Goal: Navigation & Orientation: Find specific page/section

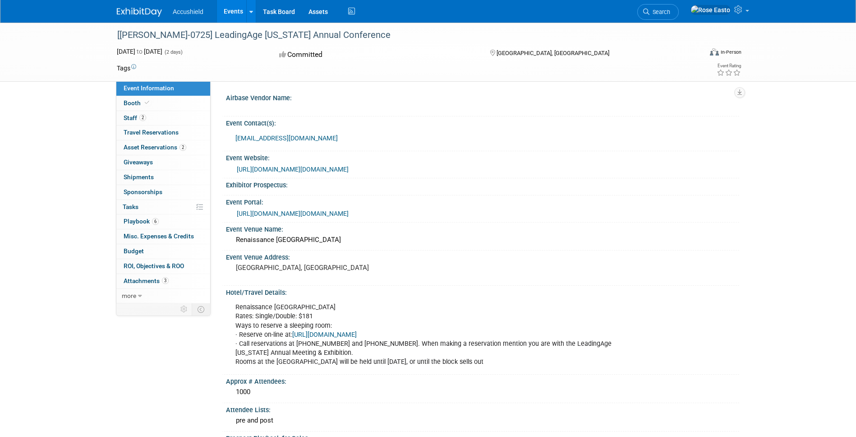
click at [238, 6] on link "Events" at bounding box center [233, 11] width 33 height 23
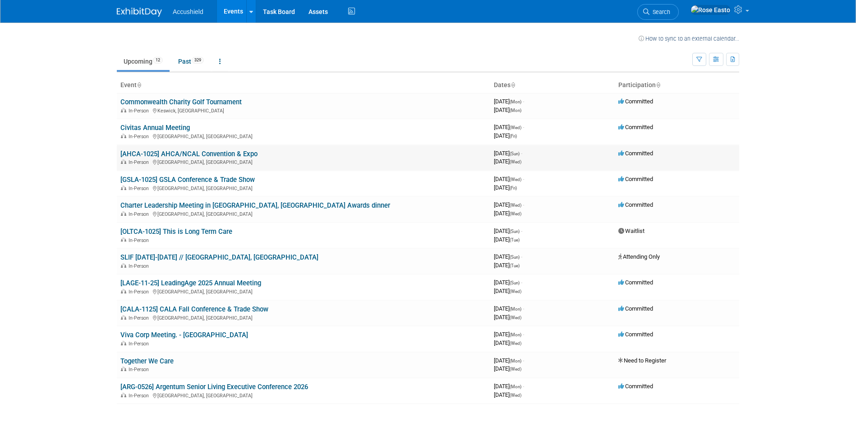
click at [221, 153] on link "[AHCA-1025] AHCA/NCAL Convention & Expo" at bounding box center [188, 154] width 137 height 8
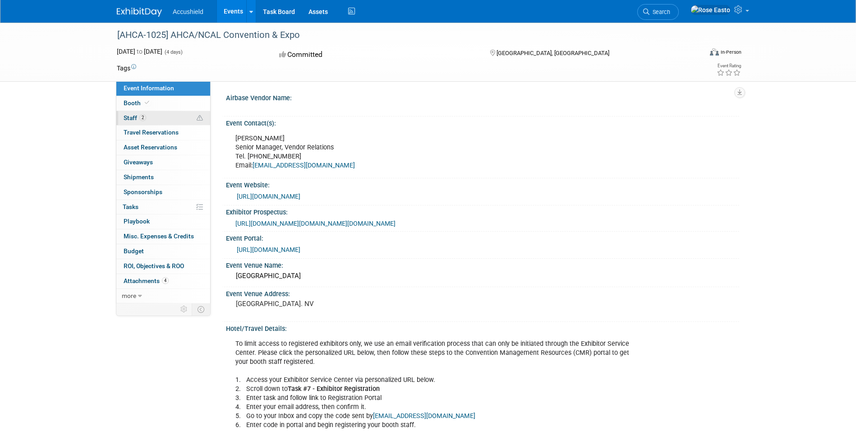
click at [153, 117] on link "2 Staff 2" at bounding box center [163, 118] width 94 height 14
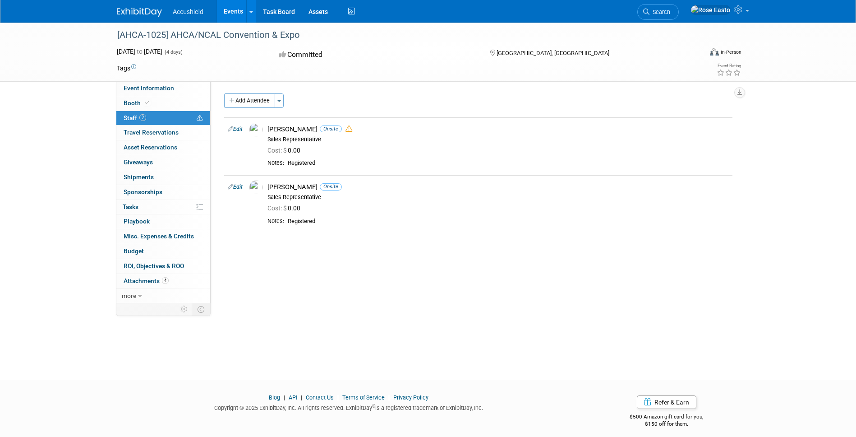
click at [232, 8] on link "Events" at bounding box center [233, 11] width 33 height 23
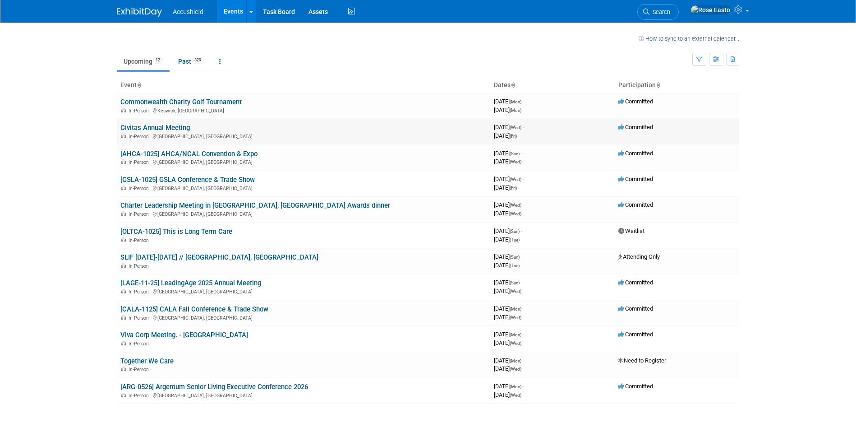
click at [151, 127] on link "Civitas Annual Meeting" at bounding box center [154, 128] width 69 height 8
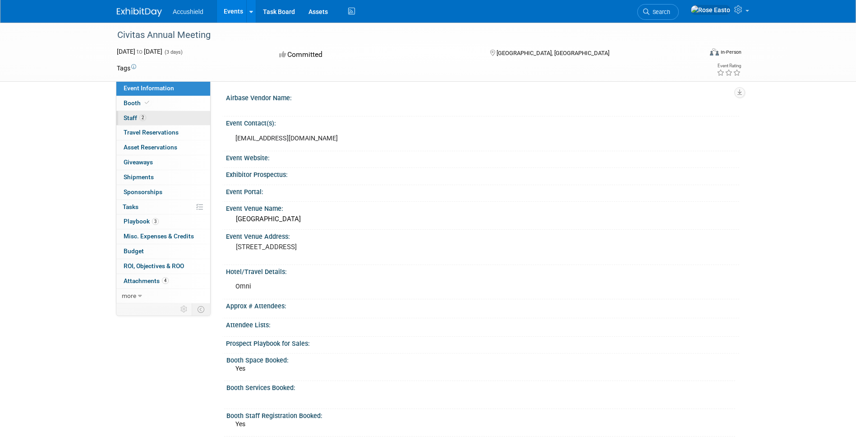
click at [138, 117] on span "Staff 2" at bounding box center [135, 117] width 23 height 7
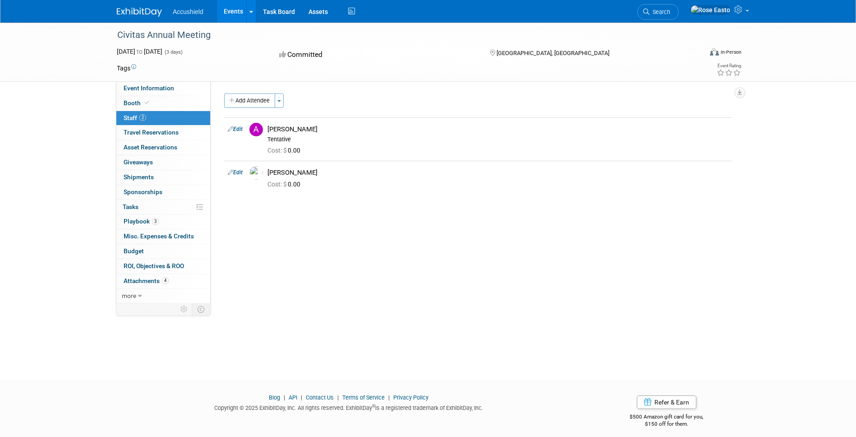
click at [232, 12] on link "Events" at bounding box center [233, 11] width 33 height 23
